Goal: Use online tool/utility: Use online tool/utility

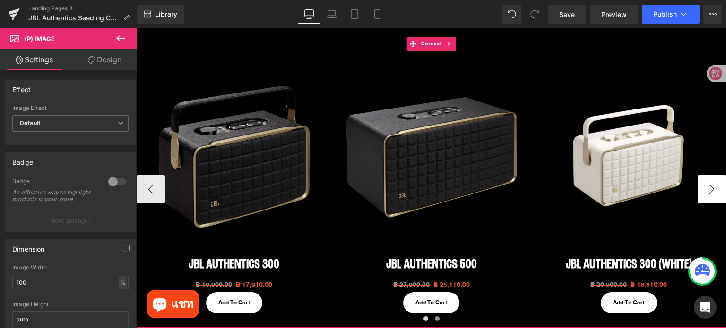
click at [702, 195] on button "›" at bounding box center [712, 189] width 28 height 28
click at [149, 188] on button "‹" at bounding box center [151, 189] width 28 height 28
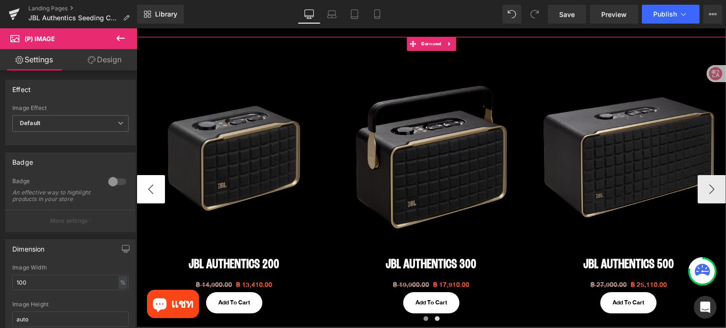
click at [149, 188] on button "‹" at bounding box center [151, 189] width 28 height 28
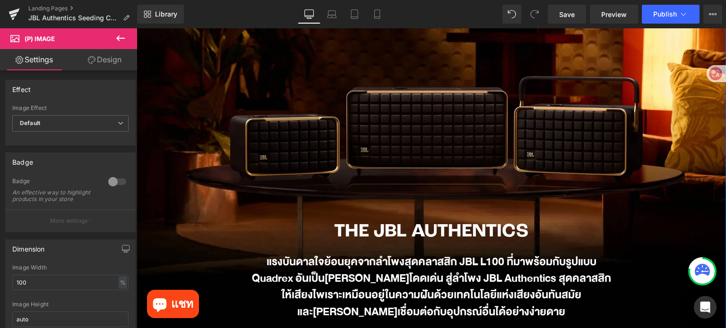
scroll to position [189, 0]
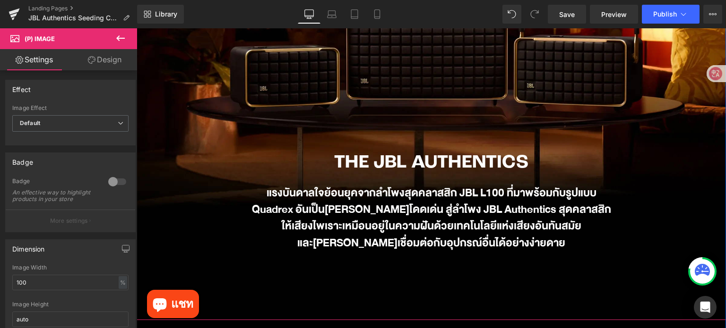
click at [418, 216] on div "แรงบันดาลใจย้อนยุคจากลำโพงสุดคลาสสิก JBL L100 ที่มาพร้อมกับรูปแบบ Quadrex อันเป…" at bounding box center [432, 218] width 364 height 67
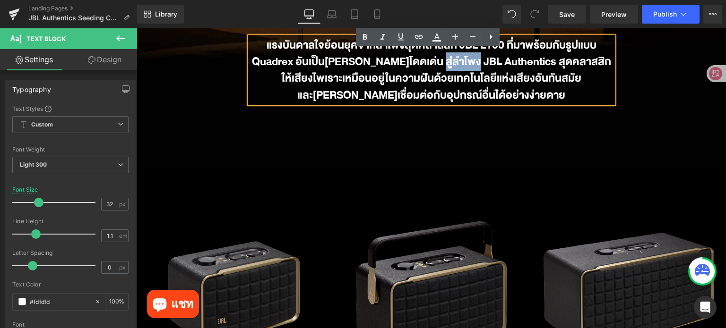
scroll to position [331, 0]
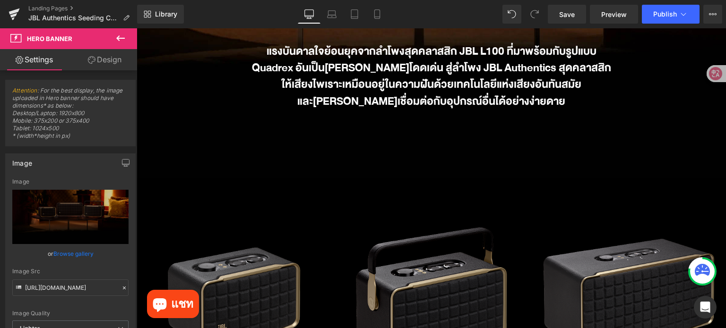
click at [121, 39] on icon at bounding box center [120, 38] width 11 height 11
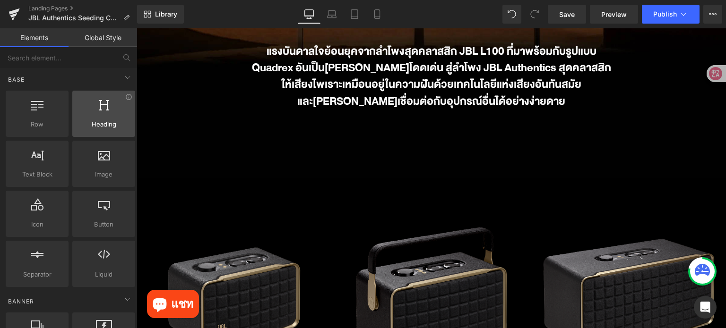
scroll to position [0, 0]
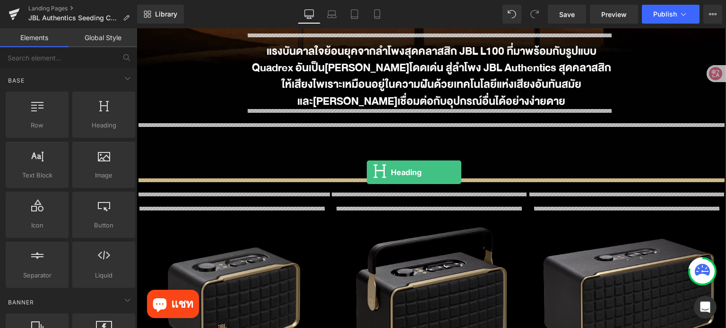
drag, startPoint x: 229, startPoint y: 151, endPoint x: 367, endPoint y: 172, distance: 139.7
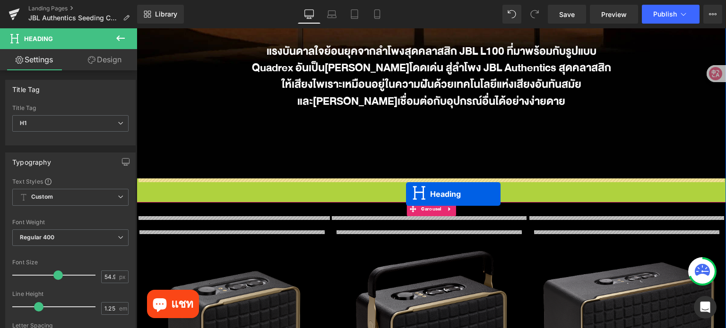
drag, startPoint x: 408, startPoint y: 205, endPoint x: 406, endPoint y: 194, distance: 11.1
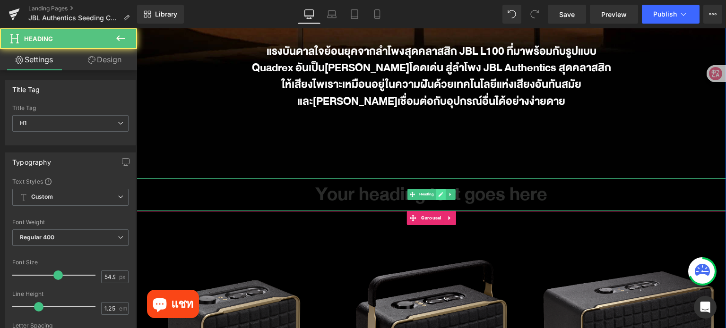
click at [436, 198] on link at bounding box center [441, 194] width 10 height 11
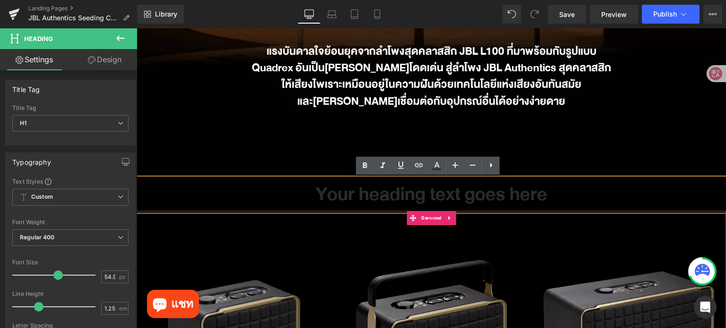
click at [433, 197] on h1 "Your heading text goes here" at bounding box center [431, 195] width 589 height 33
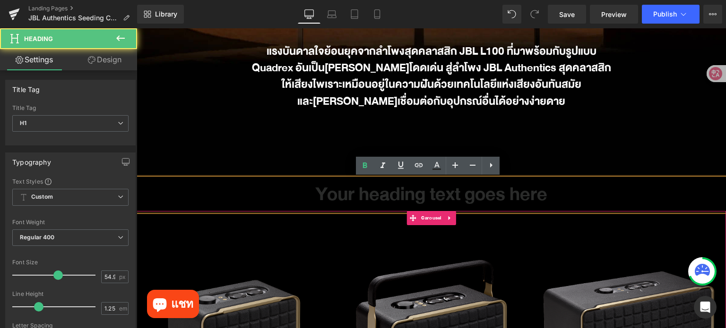
paste div
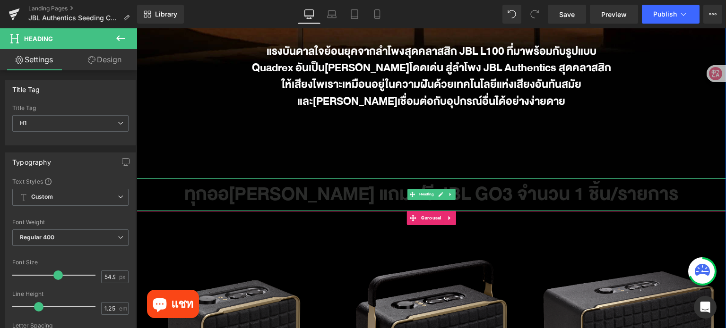
click at [378, 196] on h1 "ทุกออ[PERSON_NAME] แถมฟรี JBL GO3 จำนวน 1 ชิ้น/รายการ" at bounding box center [431, 195] width 589 height 33
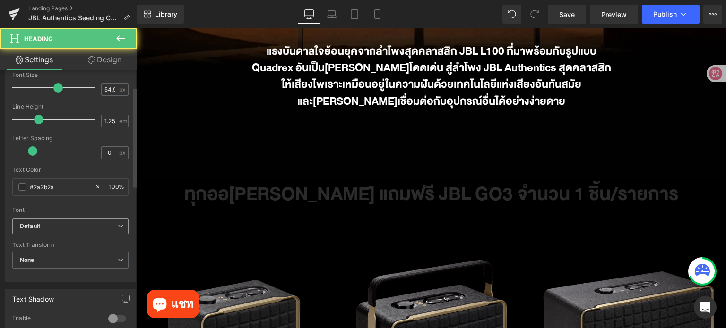
scroll to position [189, 0]
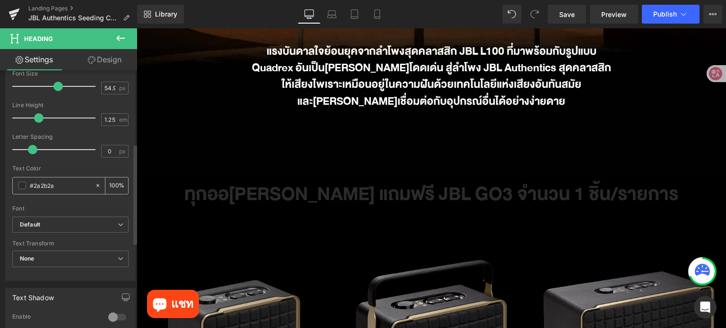
click at [22, 185] on span at bounding box center [22, 186] width 8 height 8
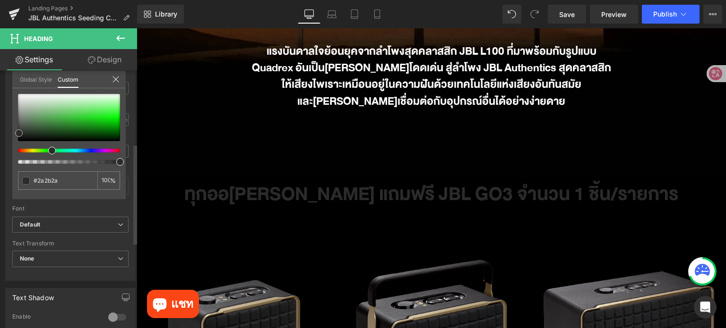
type input "#2b3f2b"
type input "#455d45"
type input "#e8e8e8"
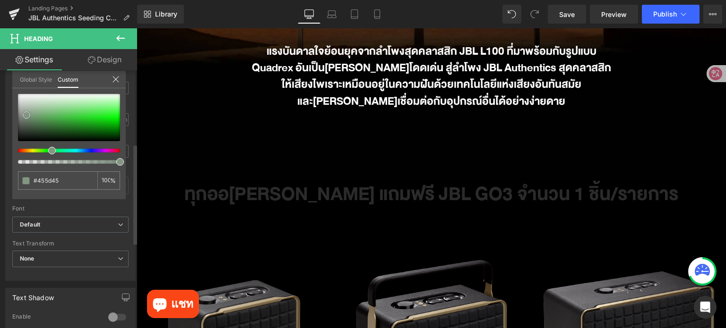
type input "#e8e8e8"
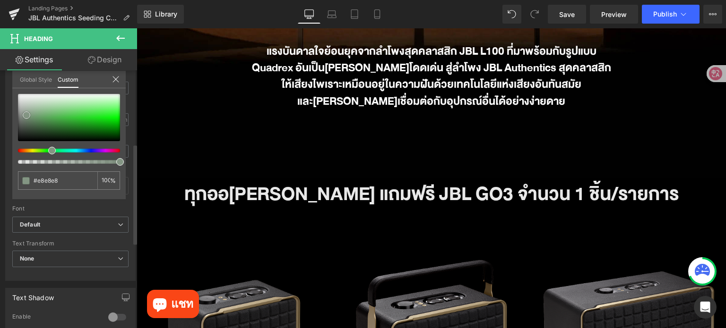
type input "#ffffff"
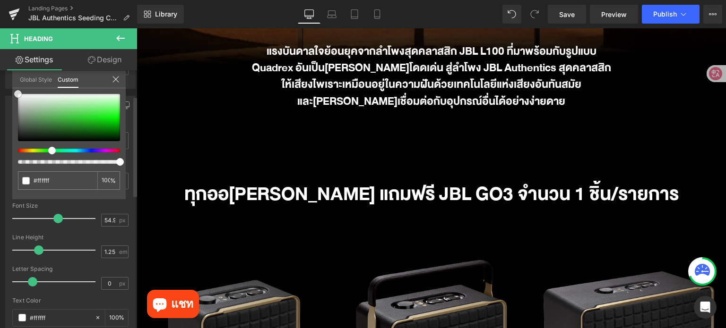
drag, startPoint x: 26, startPoint y: 115, endPoint x: 65, endPoint y: 116, distance: 38.8
click at [0, 57] on div "Settings Design Title Tag H1 H2 H3 H4 H5 H6 Title Tag H1 H1 H2 H3 H4 H5 H6 Typo…" at bounding box center [68, 201] width 137 height 305
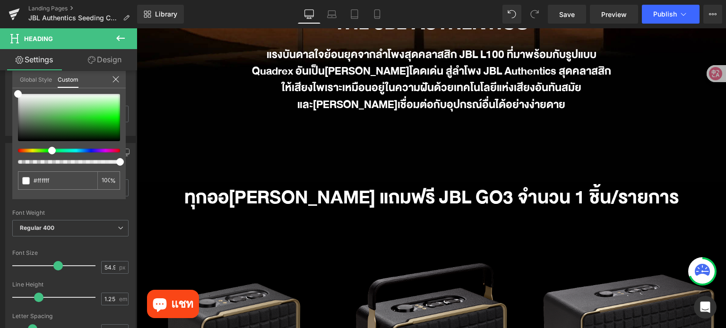
scroll to position [331, 0]
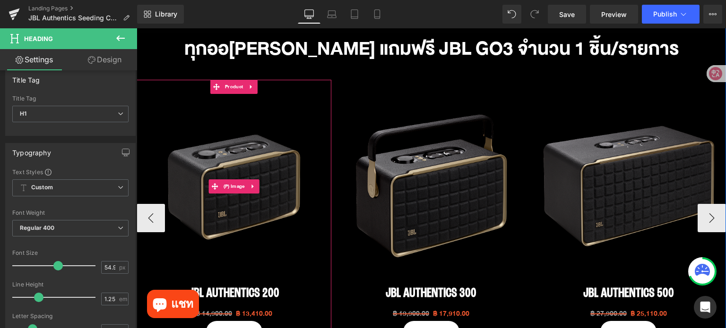
scroll to position [473, 0]
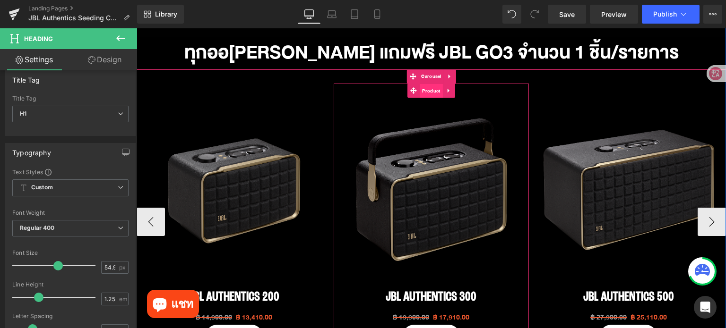
click at [426, 91] on span "Product" at bounding box center [431, 91] width 23 height 14
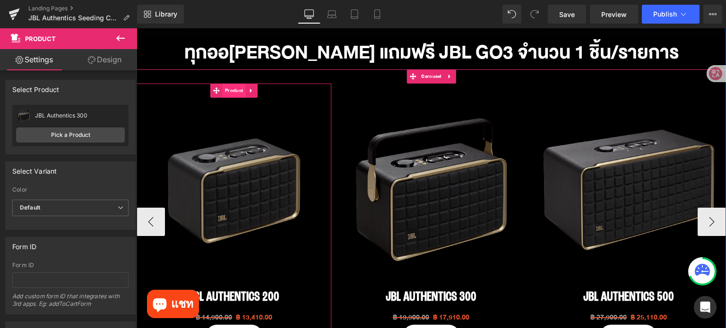
click at [225, 94] on span "Product" at bounding box center [234, 91] width 23 height 14
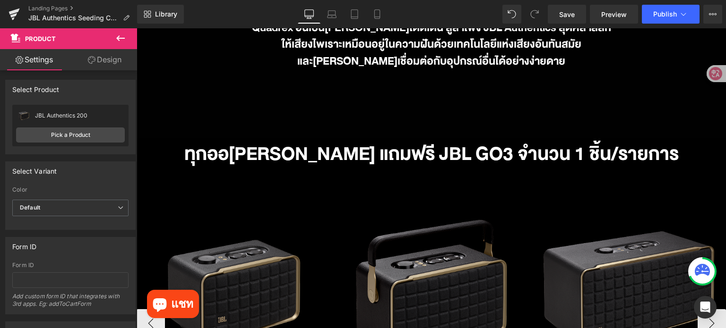
scroll to position [520, 0]
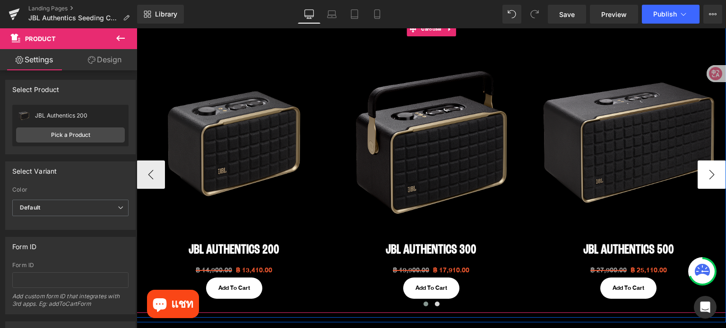
click at [705, 183] on button "›" at bounding box center [712, 175] width 28 height 28
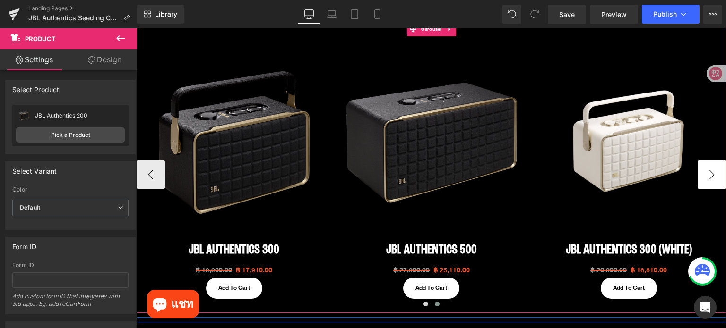
click at [703, 183] on button "›" at bounding box center [712, 175] width 28 height 28
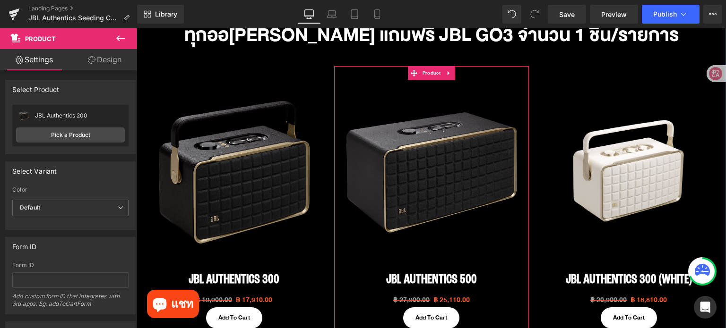
scroll to position [425, 0]
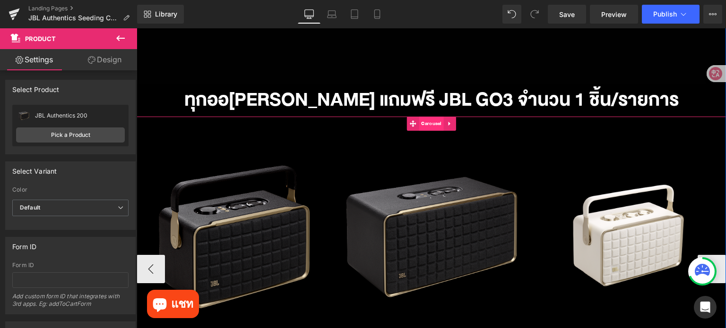
click at [430, 125] on span "Carousel" at bounding box center [431, 124] width 25 height 14
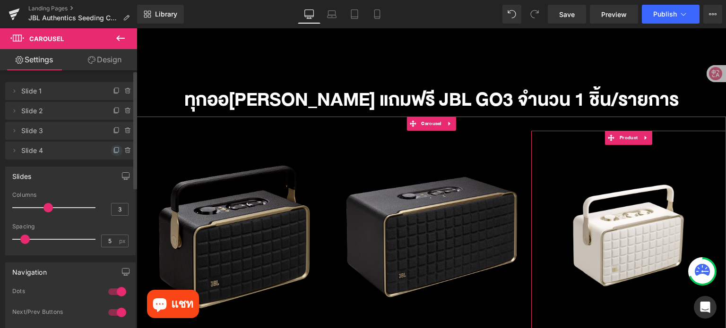
click at [115, 147] on icon at bounding box center [117, 149] width 4 height 5
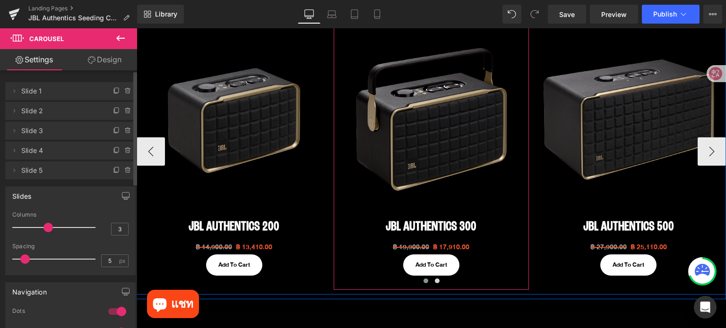
scroll to position [567, 0]
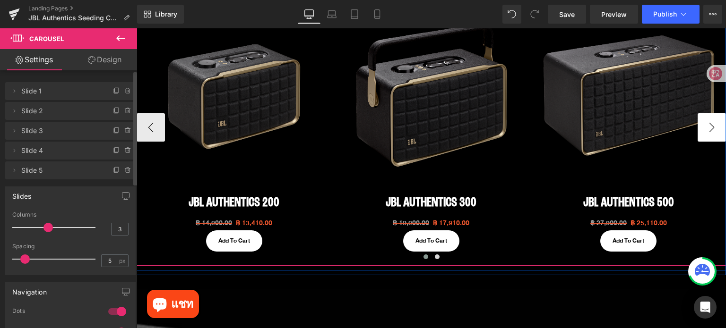
click at [709, 134] on button "›" at bounding box center [712, 127] width 28 height 28
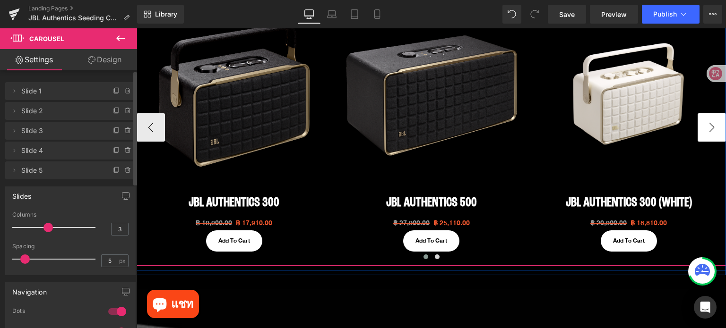
click at [709, 134] on button "›" at bounding box center [712, 127] width 28 height 28
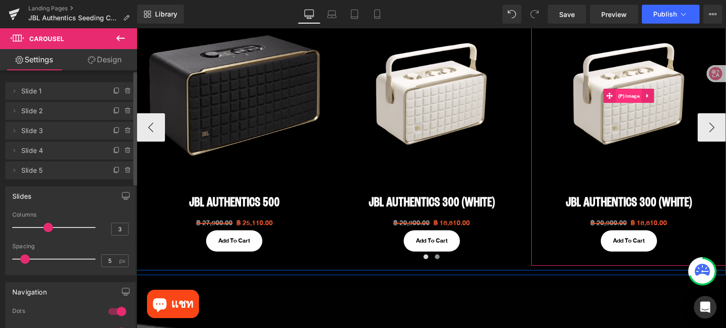
click at [618, 95] on span "(P) Image" at bounding box center [629, 96] width 26 height 14
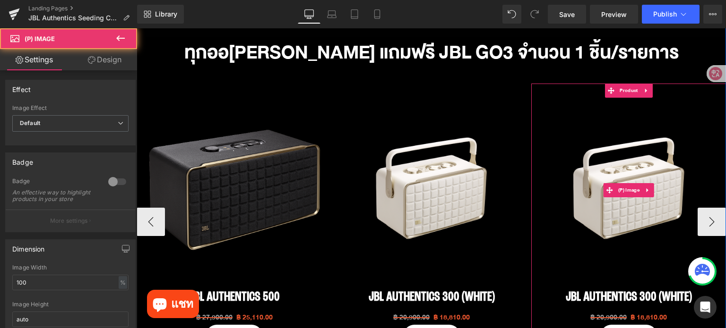
scroll to position [473, 0]
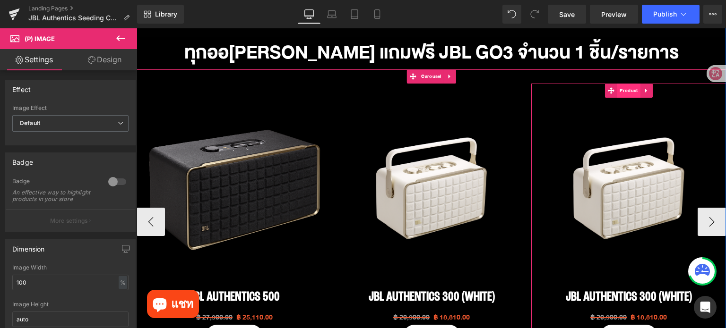
click at [621, 94] on span "Product" at bounding box center [628, 91] width 23 height 14
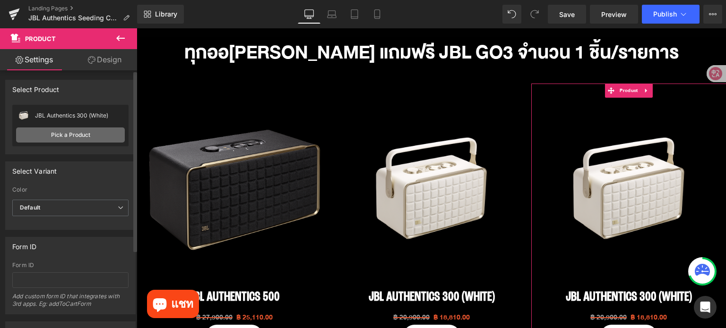
click at [79, 134] on link "Pick a Product" at bounding box center [70, 135] width 109 height 15
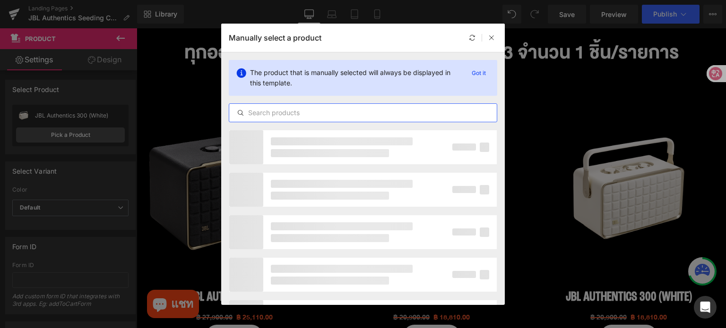
click at [294, 113] on input "text" at bounding box center [362, 112] width 267 height 11
type input "ฆ"
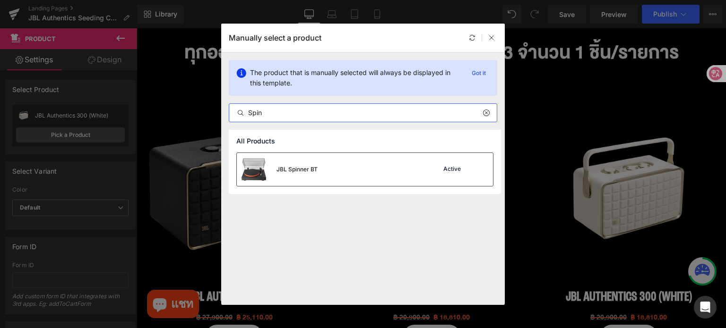
type input "Spin"
click at [398, 171] on div "JBL Spinner BT Active" at bounding box center [365, 169] width 256 height 33
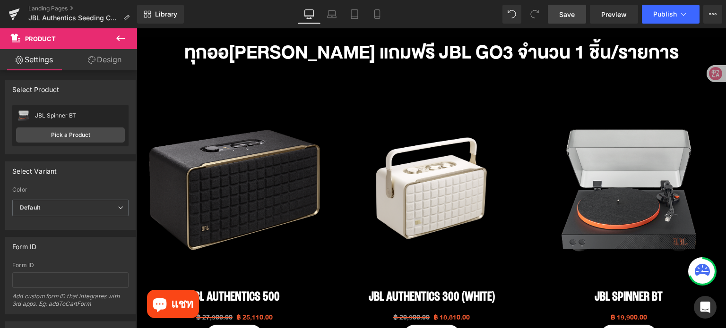
drag, startPoint x: 565, startPoint y: 15, endPoint x: 519, endPoint y: 172, distance: 163.4
click at [565, 15] on span "Save" at bounding box center [567, 14] width 16 height 10
click at [332, 7] on link "Laptop" at bounding box center [331, 14] width 23 height 19
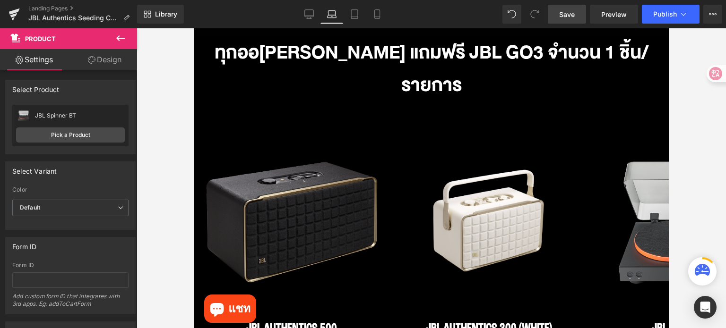
scroll to position [426, 0]
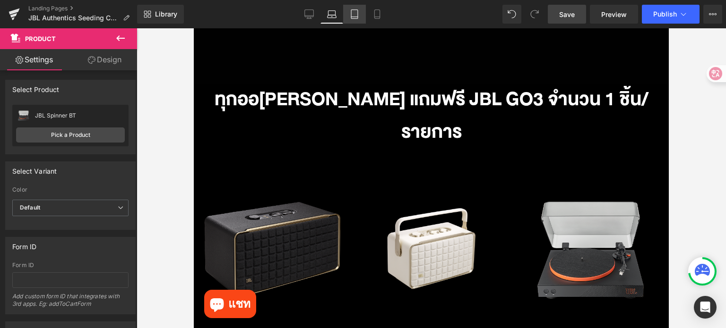
click at [355, 20] on link "Tablet" at bounding box center [354, 14] width 23 height 19
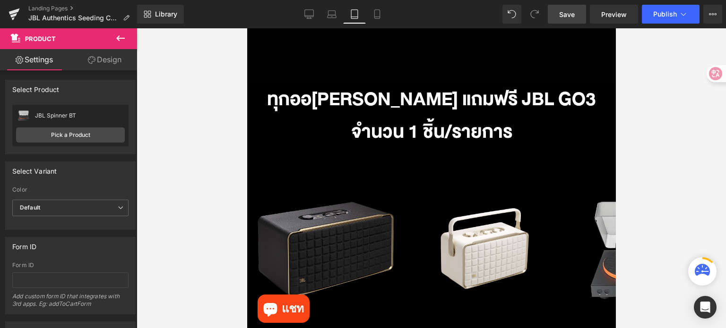
scroll to position [458, 0]
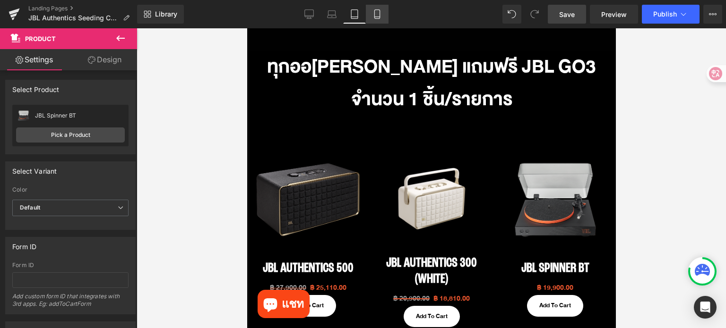
click at [376, 15] on icon at bounding box center [376, 13] width 9 height 9
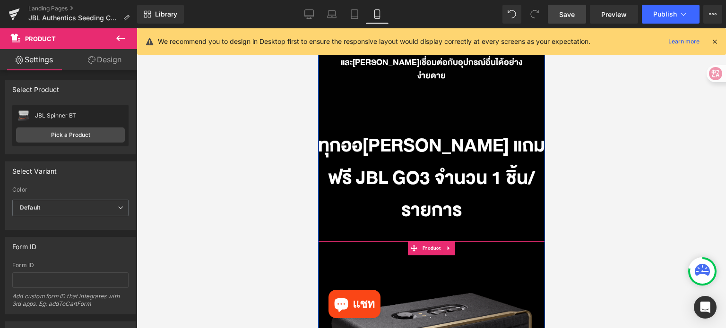
scroll to position [364, 0]
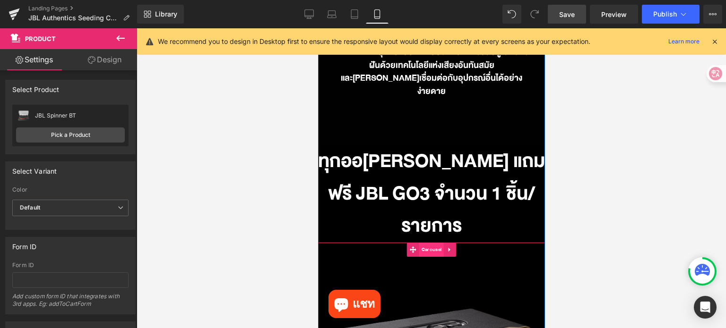
click at [427, 243] on span "Carousel" at bounding box center [431, 250] width 25 height 14
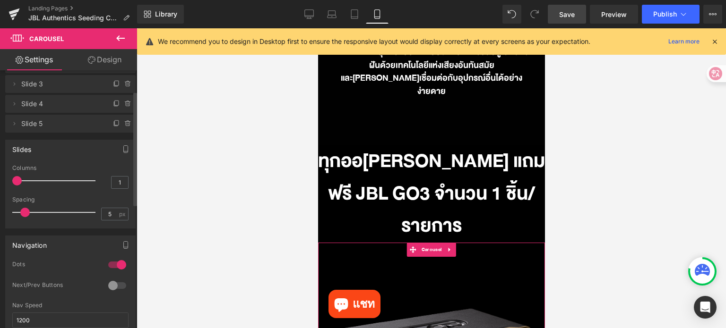
scroll to position [47, 0]
type input "2"
drag, startPoint x: 17, startPoint y: 181, endPoint x: 112, endPoint y: 180, distance: 94.5
click at [22, 180] on span at bounding box center [16, 180] width 9 height 9
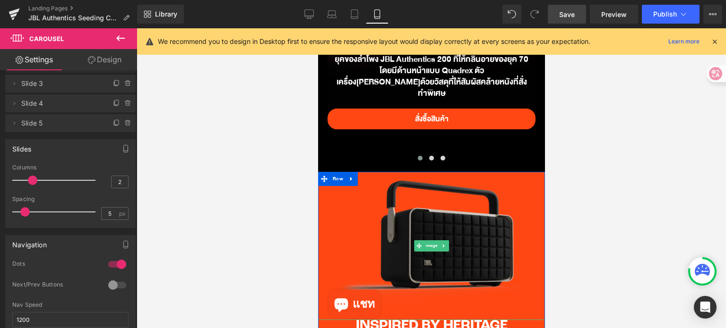
scroll to position [1025, 0]
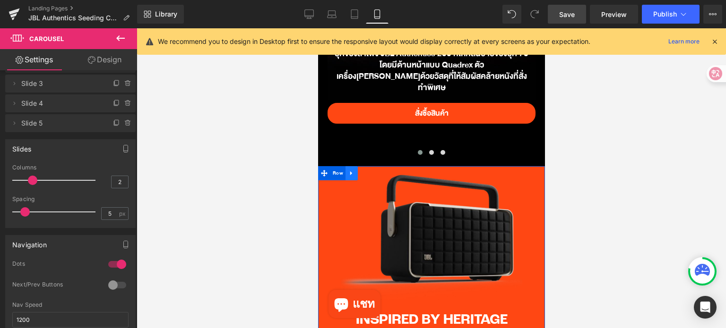
click at [350, 170] on icon at bounding box center [351, 173] width 7 height 7
click at [370, 166] on link at bounding box center [376, 173] width 12 height 14
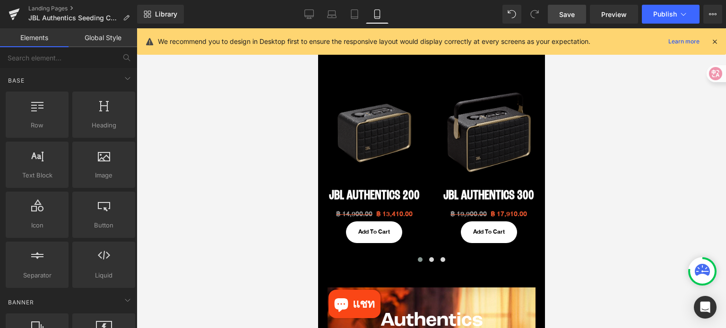
scroll to position [553, 0]
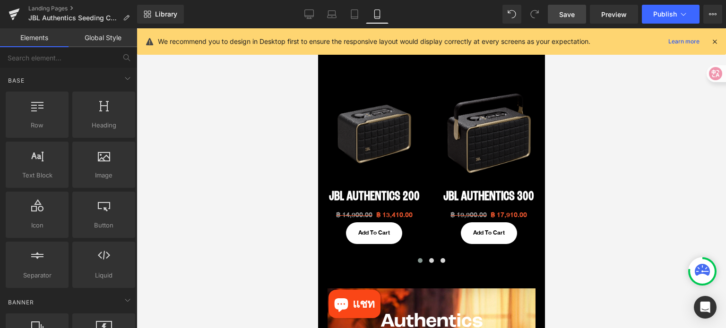
click at [565, 13] on span "Save" at bounding box center [567, 14] width 16 height 10
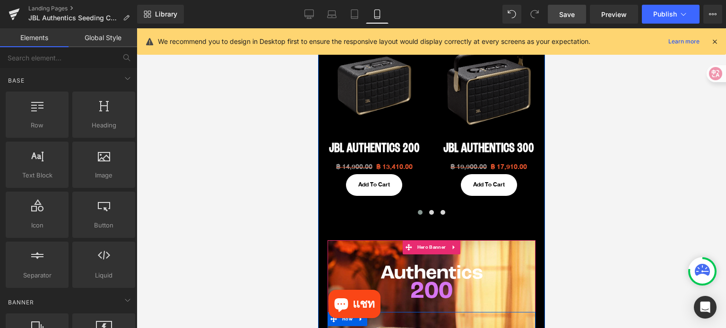
scroll to position [600, 0]
